Goal: Task Accomplishment & Management: Use online tool/utility

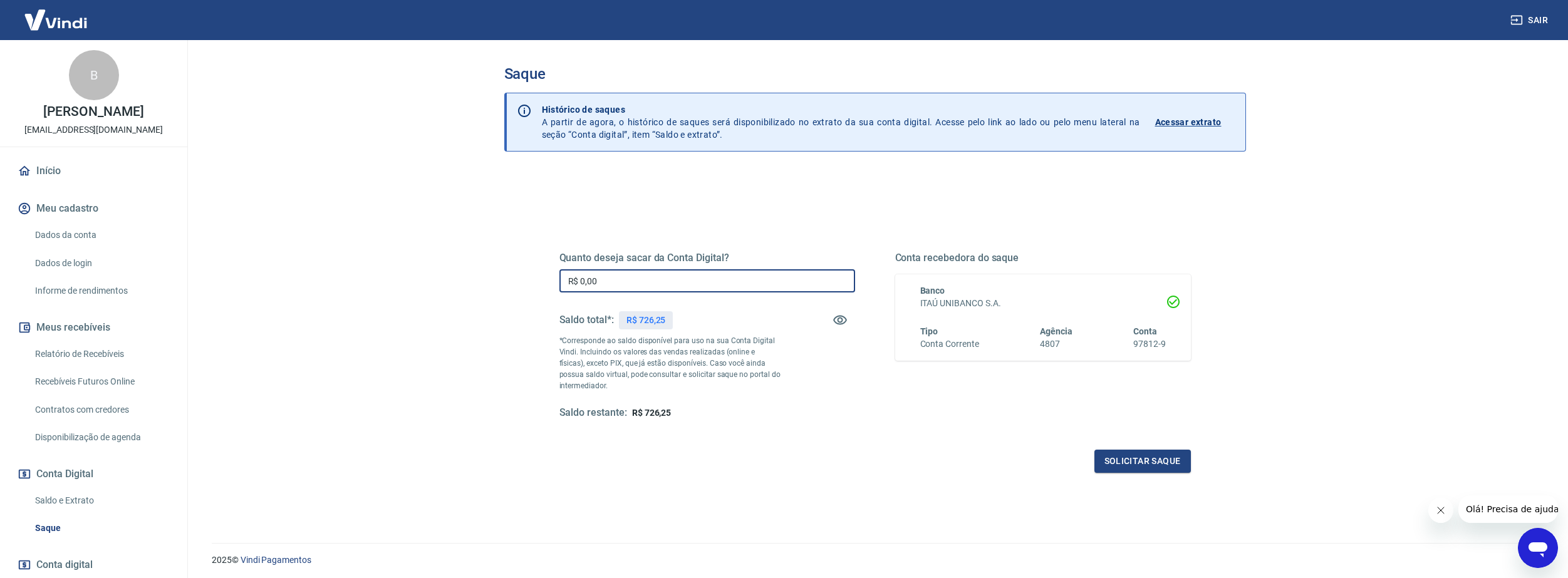
click at [722, 279] on input "R$ 0,00" at bounding box center [707, 281] width 296 height 23
type input "R$ 726,25"
click at [1131, 452] on button "Solicitar saque" at bounding box center [1143, 461] width 97 height 23
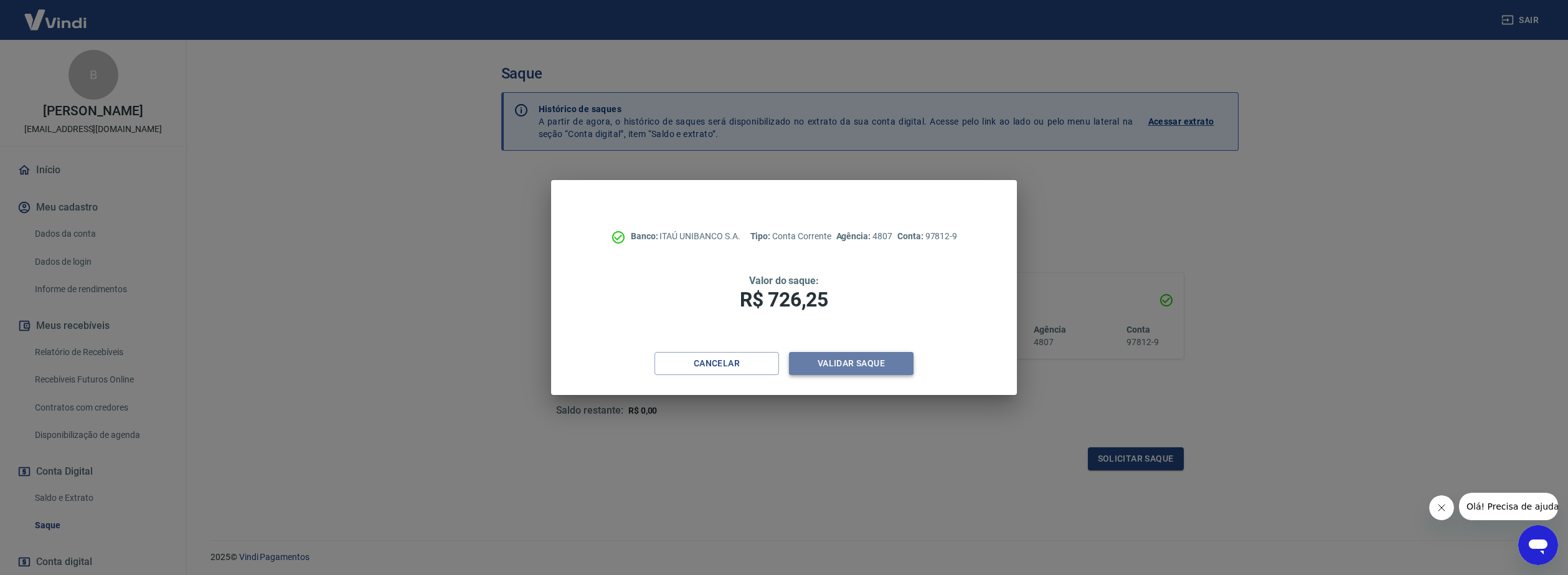
click at [860, 363] on button "Validar saque" at bounding box center [851, 363] width 125 height 23
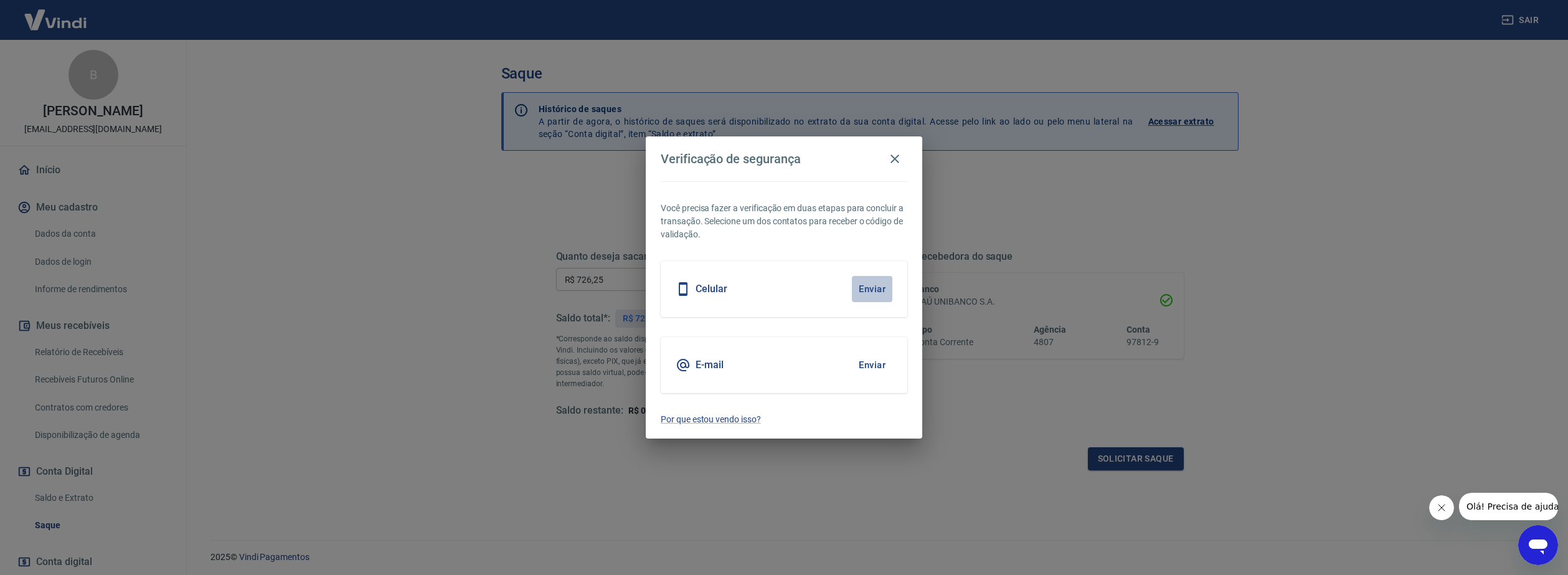
click at [863, 289] on button "Enviar" at bounding box center [871, 289] width 40 height 26
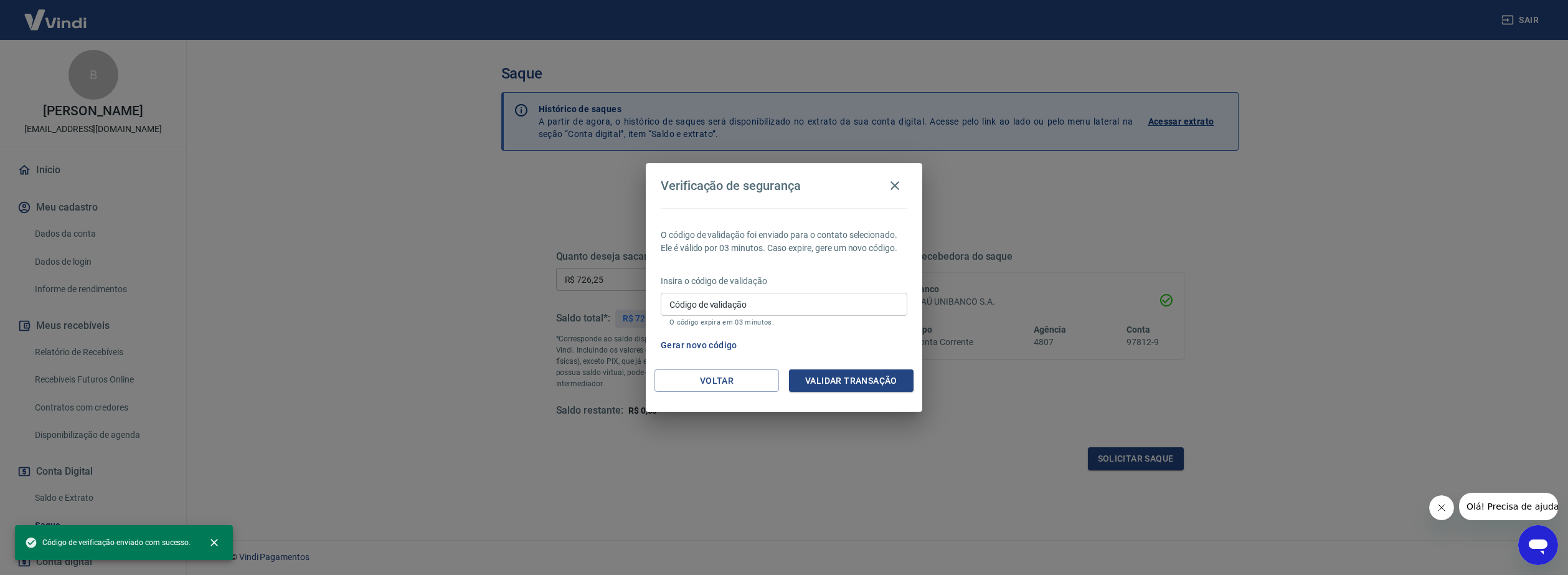
click at [821, 305] on input "Código de validação" at bounding box center [784, 304] width 247 height 23
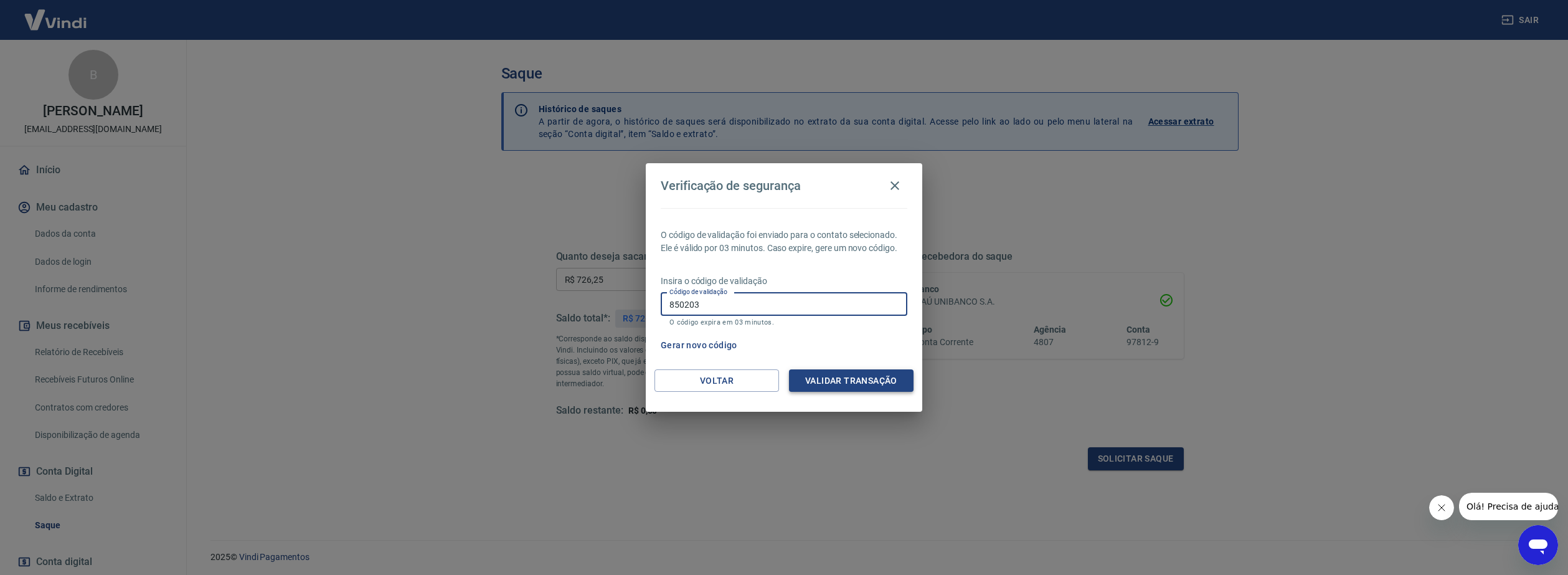
type input "850203"
click at [839, 387] on button "Validar transação" at bounding box center [851, 381] width 125 height 23
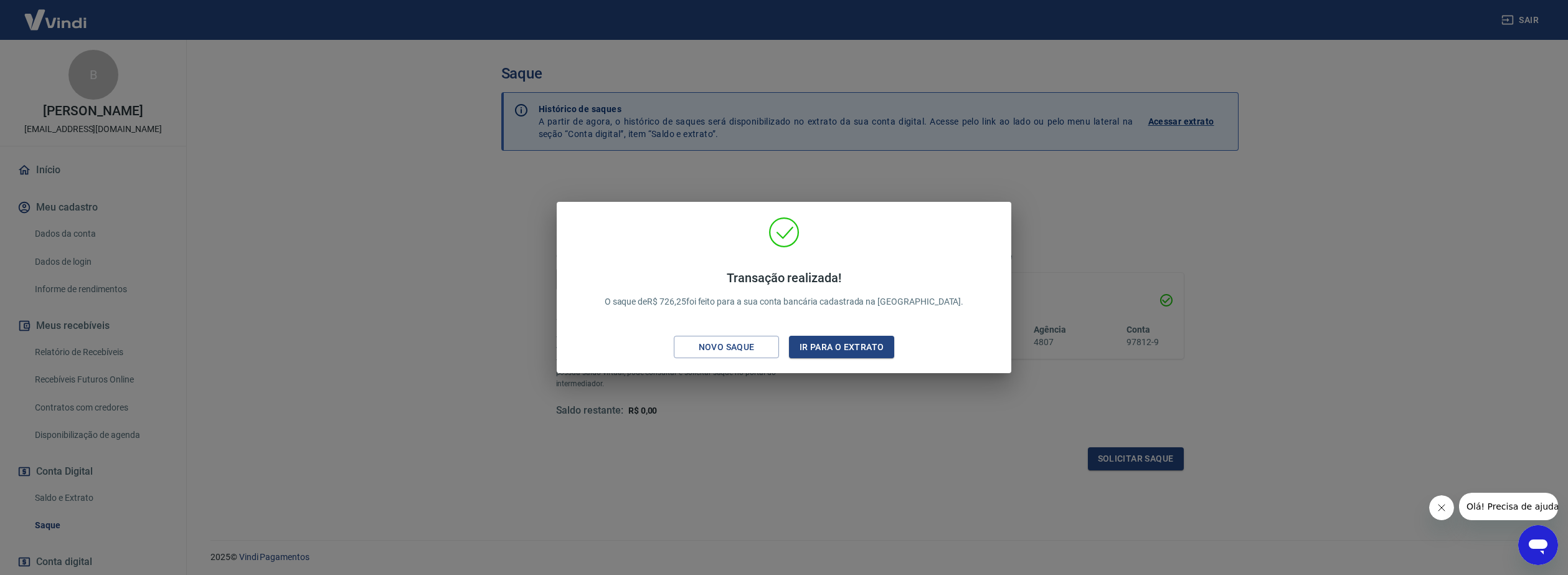
click at [850, 418] on div "Transação realizada! O saque de R$ 726,25 foi feito para a sua conta bancária c…" at bounding box center [784, 288] width 1568 height 575
